Goal: Complete application form

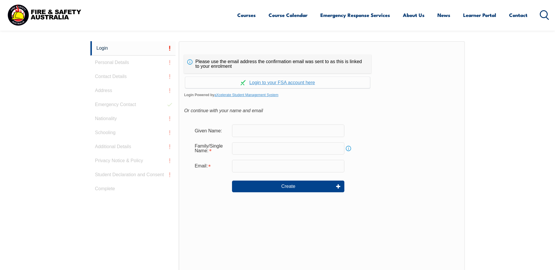
scroll to position [156, 0]
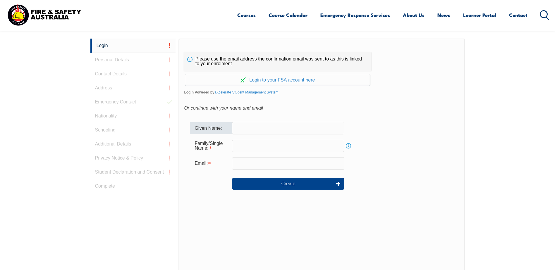
click at [286, 132] on input "text" at bounding box center [288, 128] width 112 height 12
type input "[PERSON_NAME]"
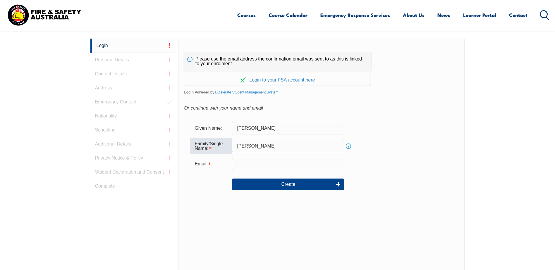
type input "[PERSON_NAME]"
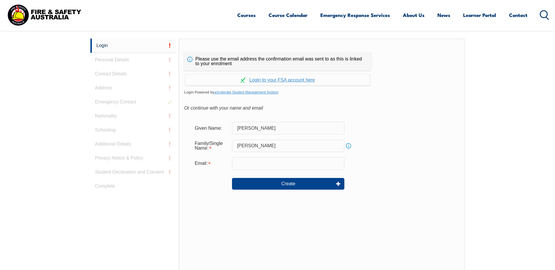
drag, startPoint x: 251, startPoint y: 255, endPoint x: 245, endPoint y: 210, distance: 45.4
click at [251, 251] on div "Please use the email address the confirmation email was sent to as this is link…" at bounding box center [322, 162] width 286 height 246
click at [250, 167] on input "email" at bounding box center [288, 163] width 112 height 12
type input "[PERSON_NAME][EMAIL_ADDRESS][PERSON_NAME][DOMAIN_NAME]"
click at [280, 79] on link "Continue with aXcelerate" at bounding box center [277, 79] width 185 height 11
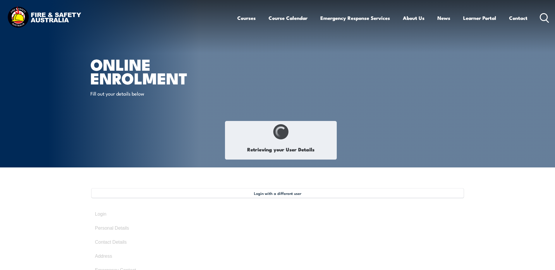
select select "Mr"
type input "[PERSON_NAME]"
type input "[DATE]"
type input "6RW4P5H3JS"
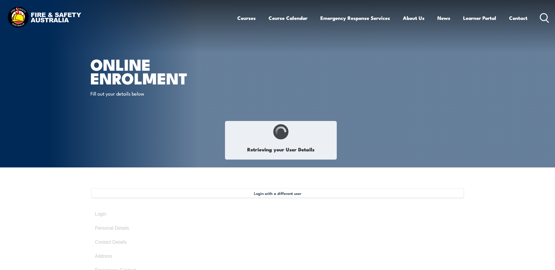
select select "M"
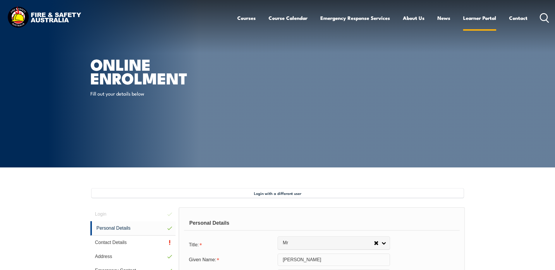
drag, startPoint x: 473, startPoint y: 20, endPoint x: 464, endPoint y: 22, distance: 9.3
click at [463, 22] on link "Learner Portal" at bounding box center [479, 18] width 33 height 16
click at [466, 20] on link "Learner Portal" at bounding box center [479, 18] width 33 height 16
